Goal: Navigation & Orientation: Find specific page/section

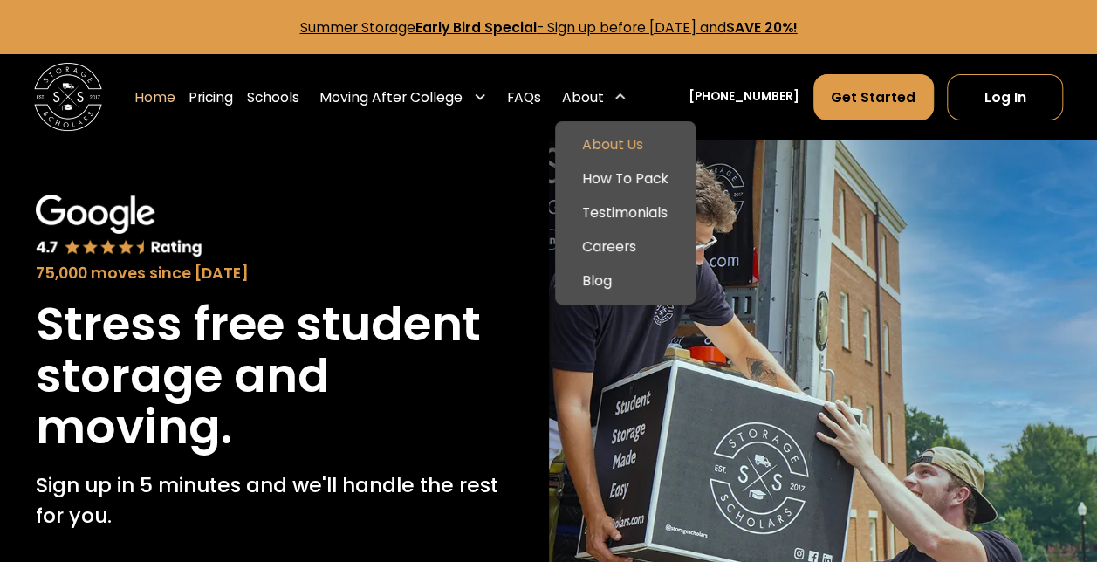
click at [633, 141] on link "About Us" at bounding box center [624, 144] width 127 height 34
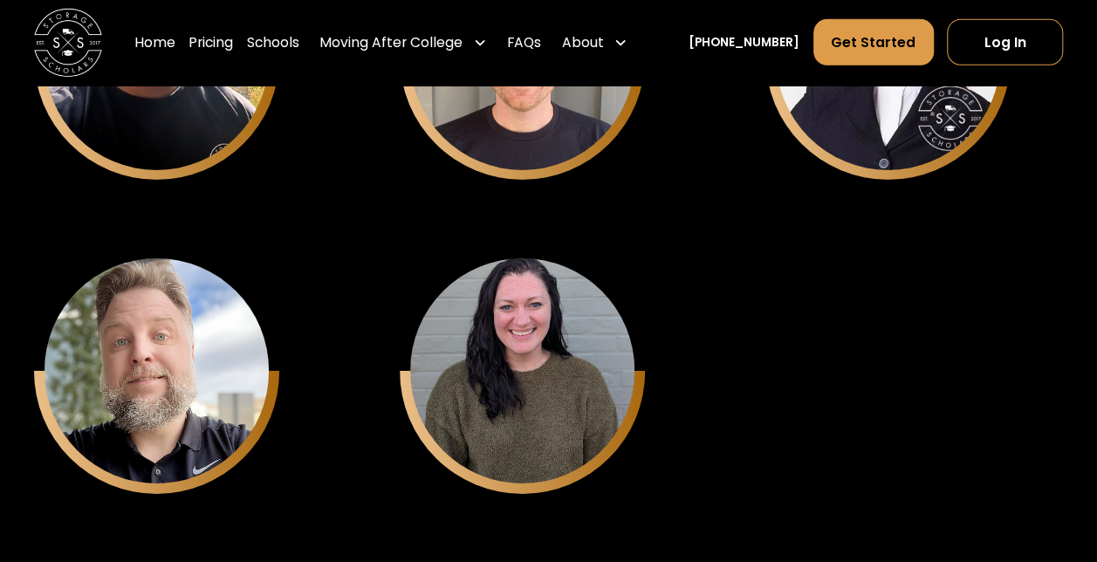
scroll to position [6056, 0]
